Goal: Register for event/course

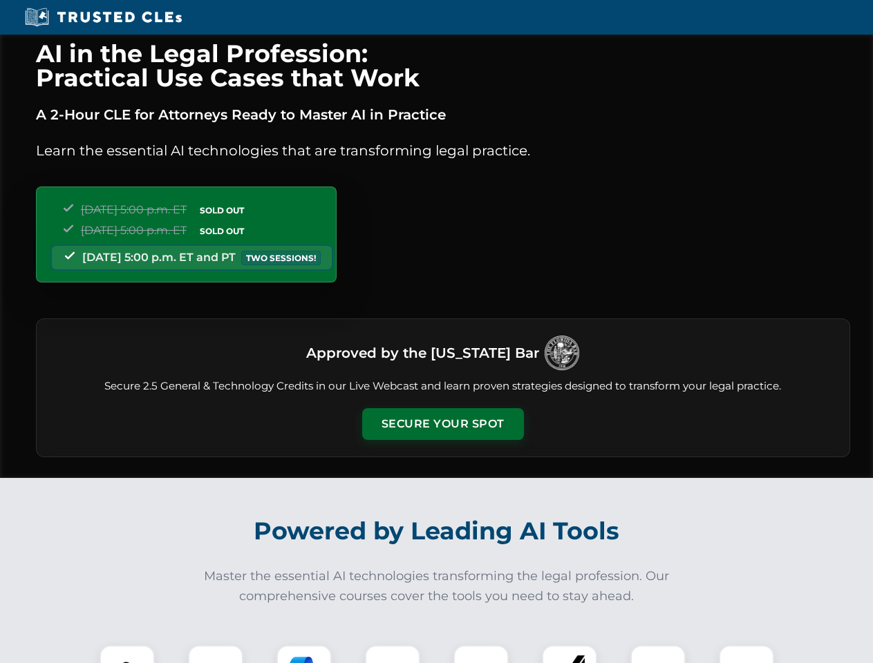
click at [442, 424] on button "Secure Your Spot" at bounding box center [443, 424] width 162 height 32
click at [127, 654] on img at bounding box center [127, 673] width 40 height 40
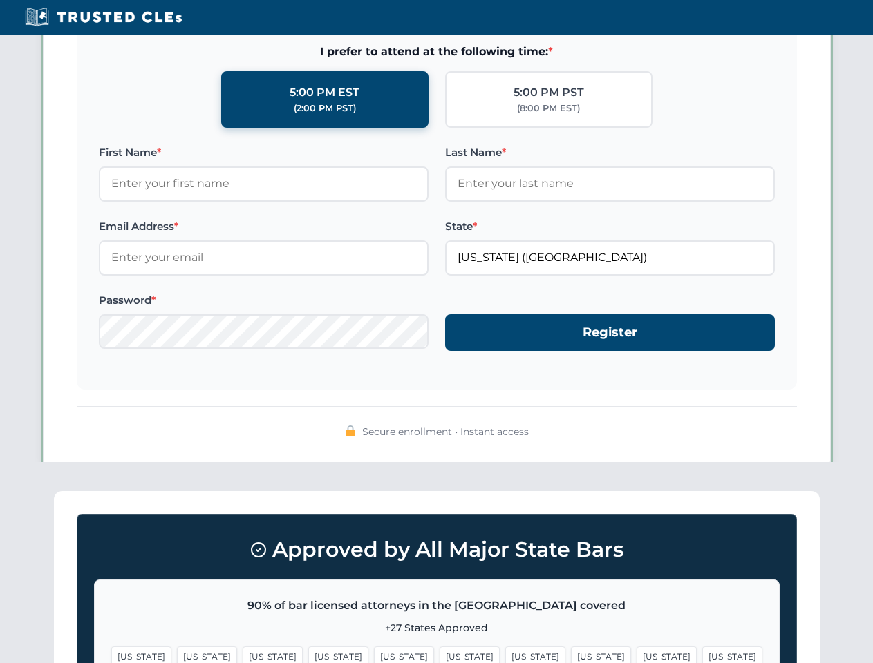
click at [505, 654] on span "[US_STATE]" at bounding box center [535, 657] width 60 height 20
click at [637, 654] on span "[US_STATE]" at bounding box center [667, 657] width 60 height 20
